Goal: Check status

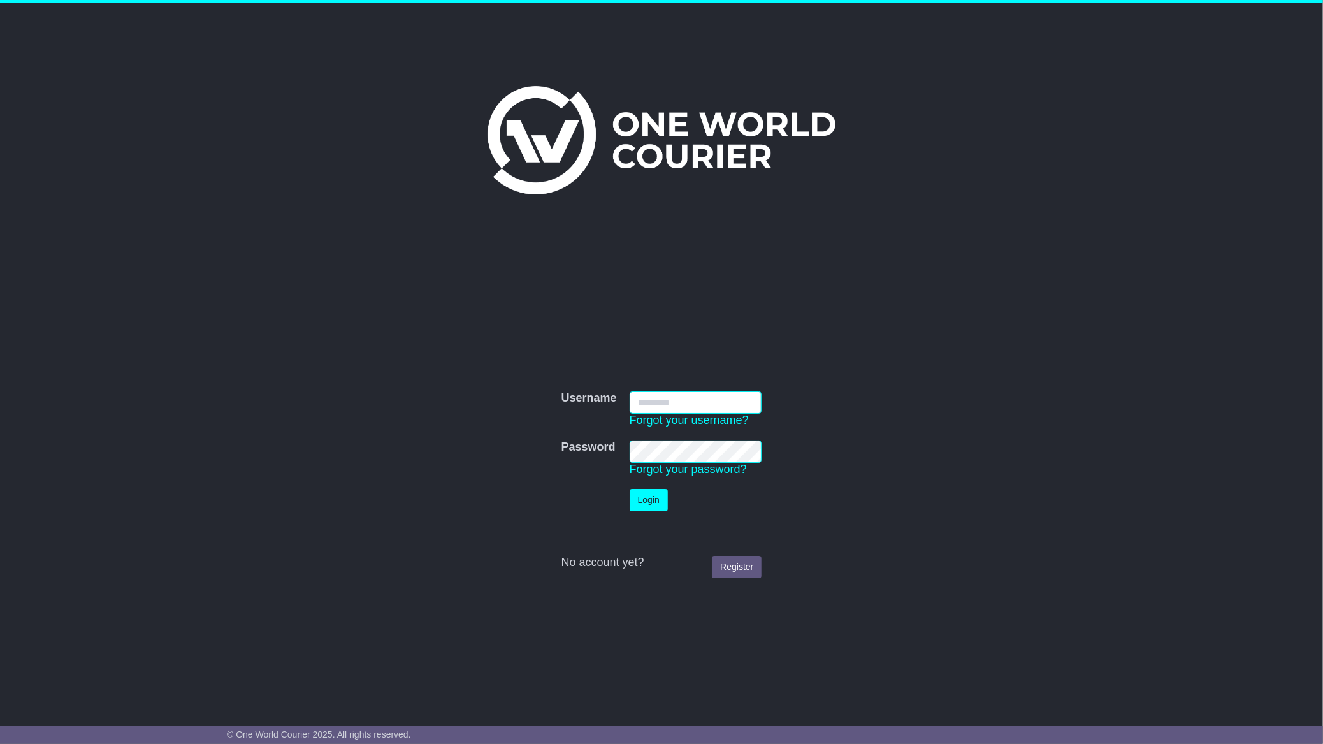
type input "**********"
click at [634, 502] on button "Login" at bounding box center [649, 500] width 38 height 22
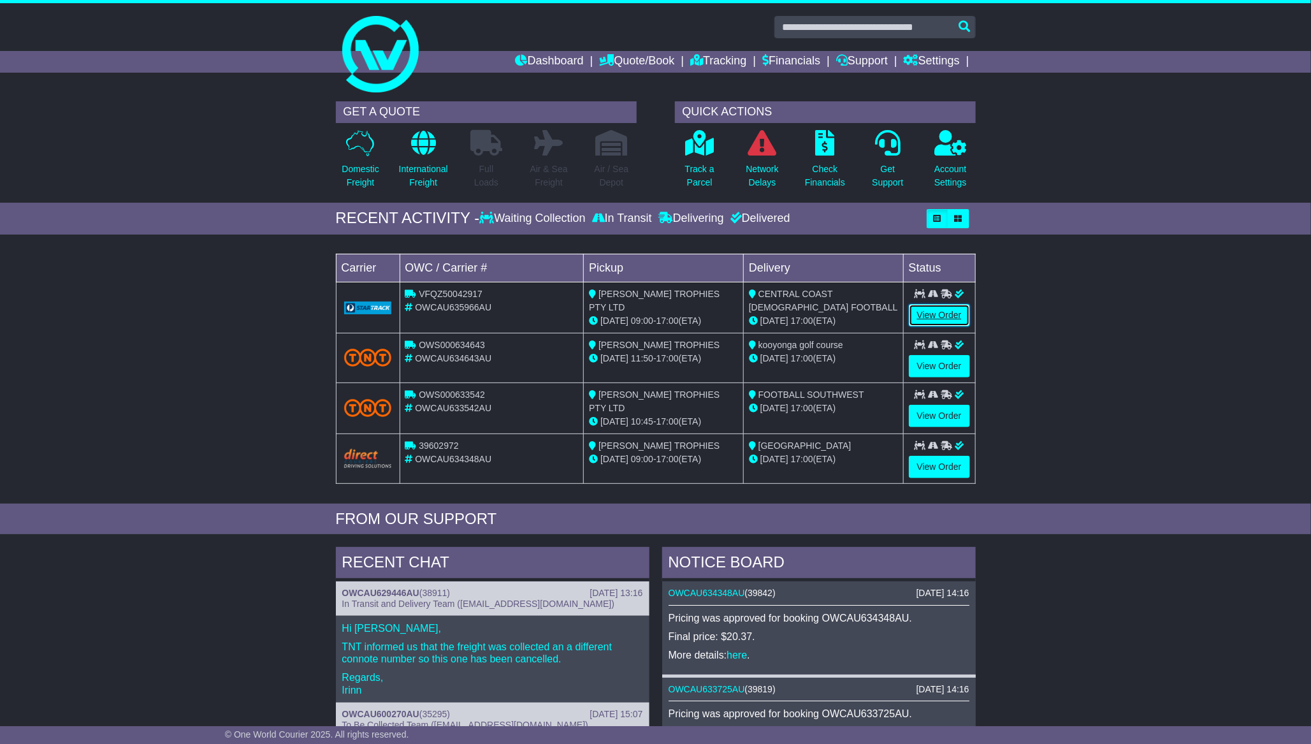
click at [938, 317] on link "View Order" at bounding box center [939, 315] width 61 height 22
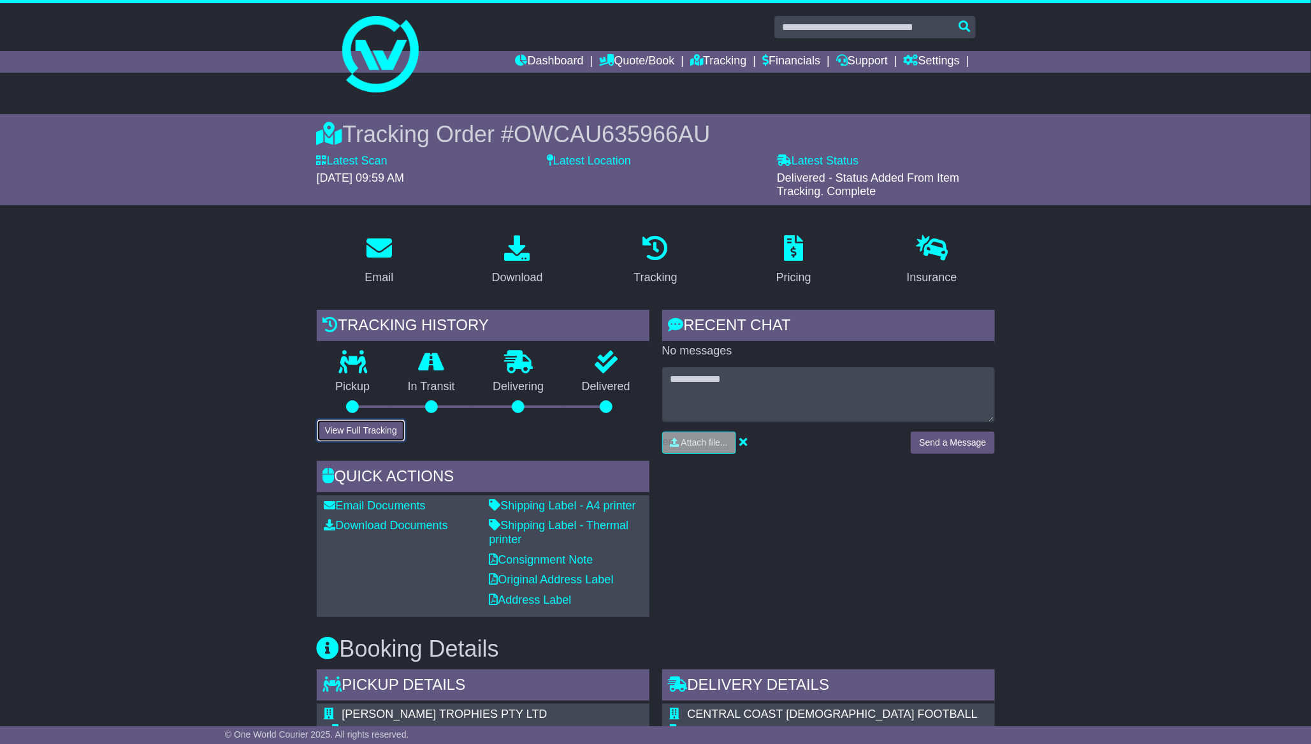
click at [356, 425] on button "View Full Tracking" at bounding box center [361, 430] width 89 height 22
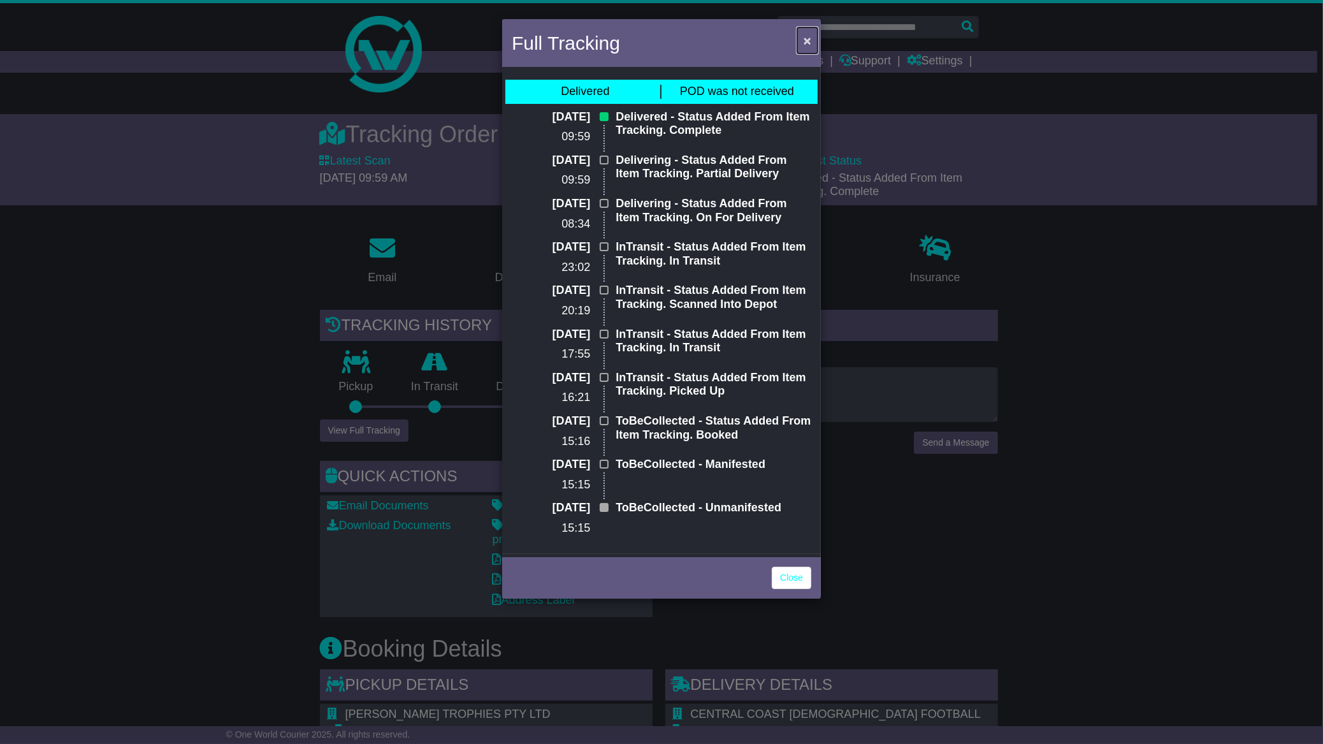
click at [808, 42] on span "×" at bounding box center [808, 40] width 8 height 15
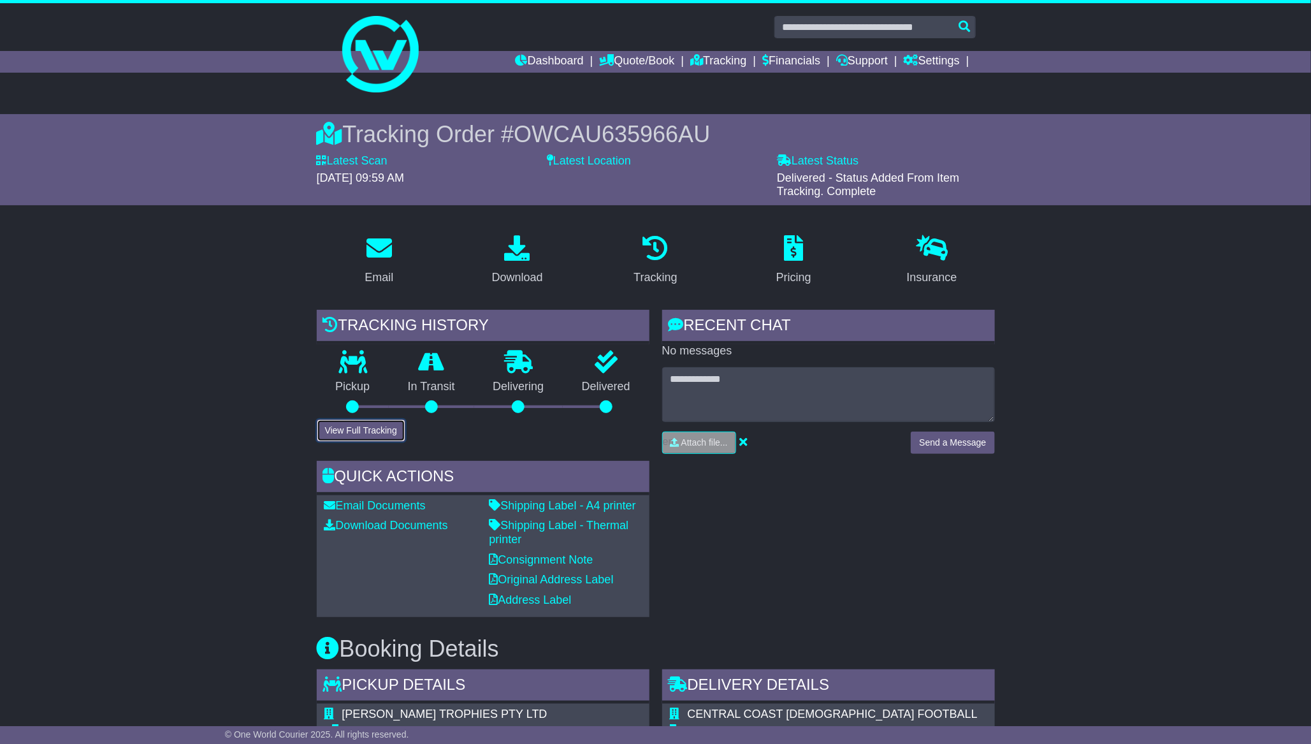
click at [344, 428] on button "View Full Tracking" at bounding box center [361, 430] width 89 height 22
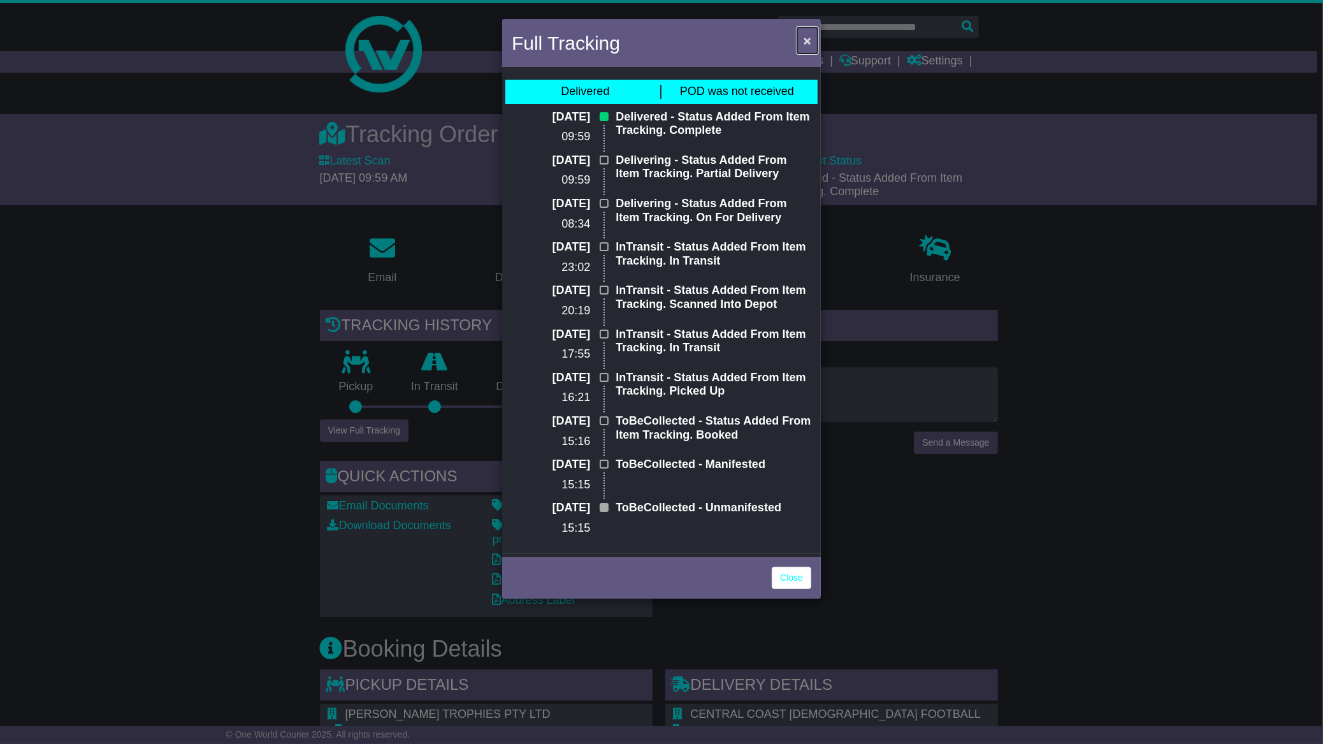
click at [808, 40] on span "×" at bounding box center [808, 40] width 8 height 15
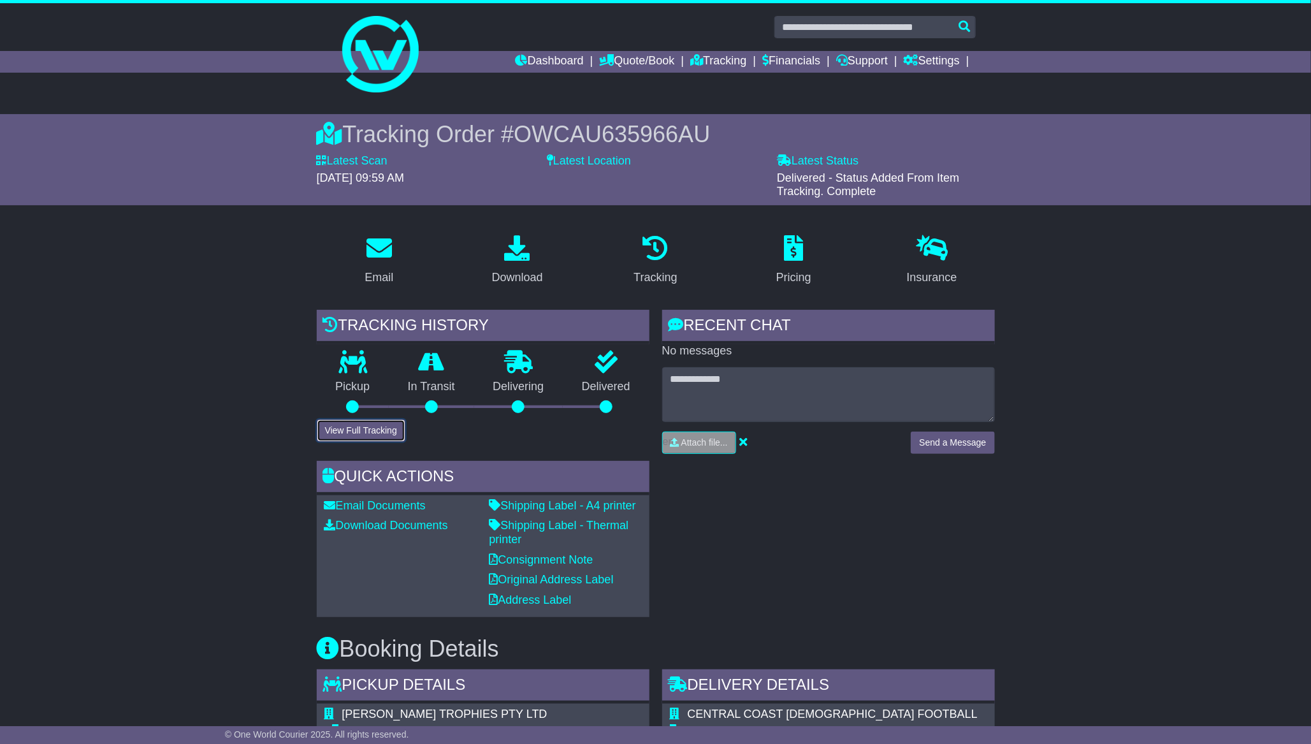
scroll to position [398, 0]
